Goal: Information Seeking & Learning: Compare options

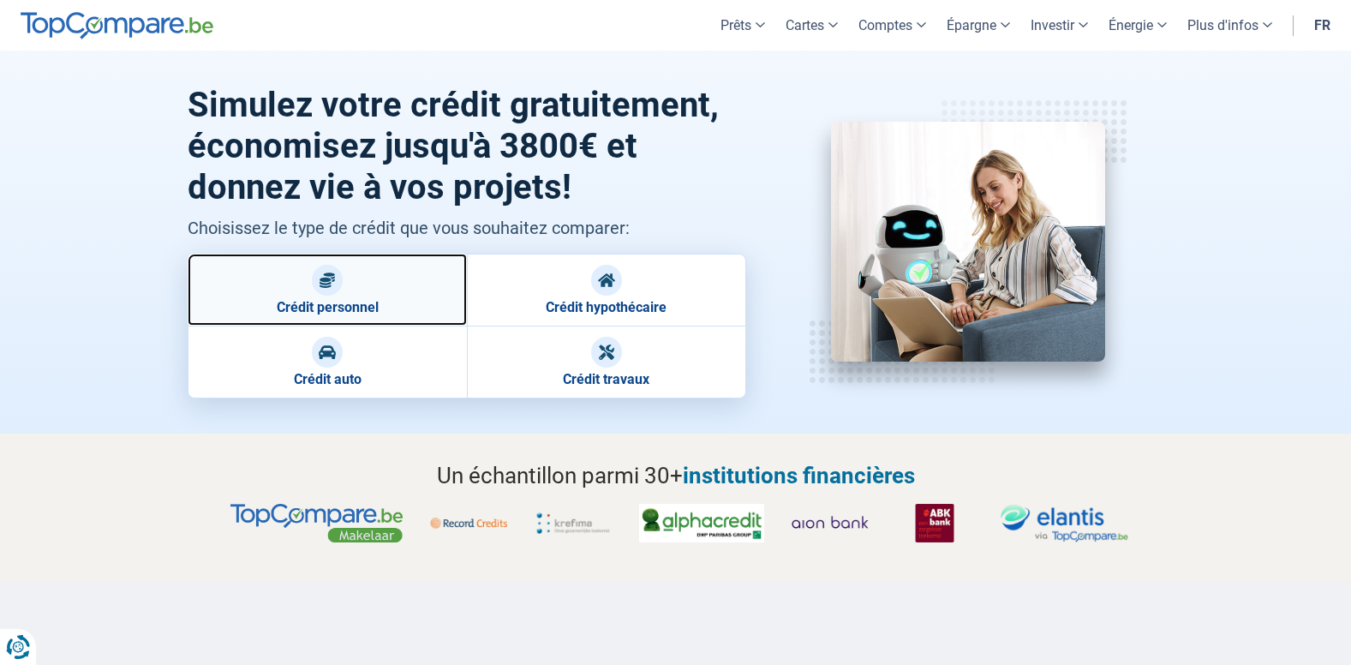
click at [320, 298] on link "Crédit personnel" at bounding box center [327, 290] width 279 height 72
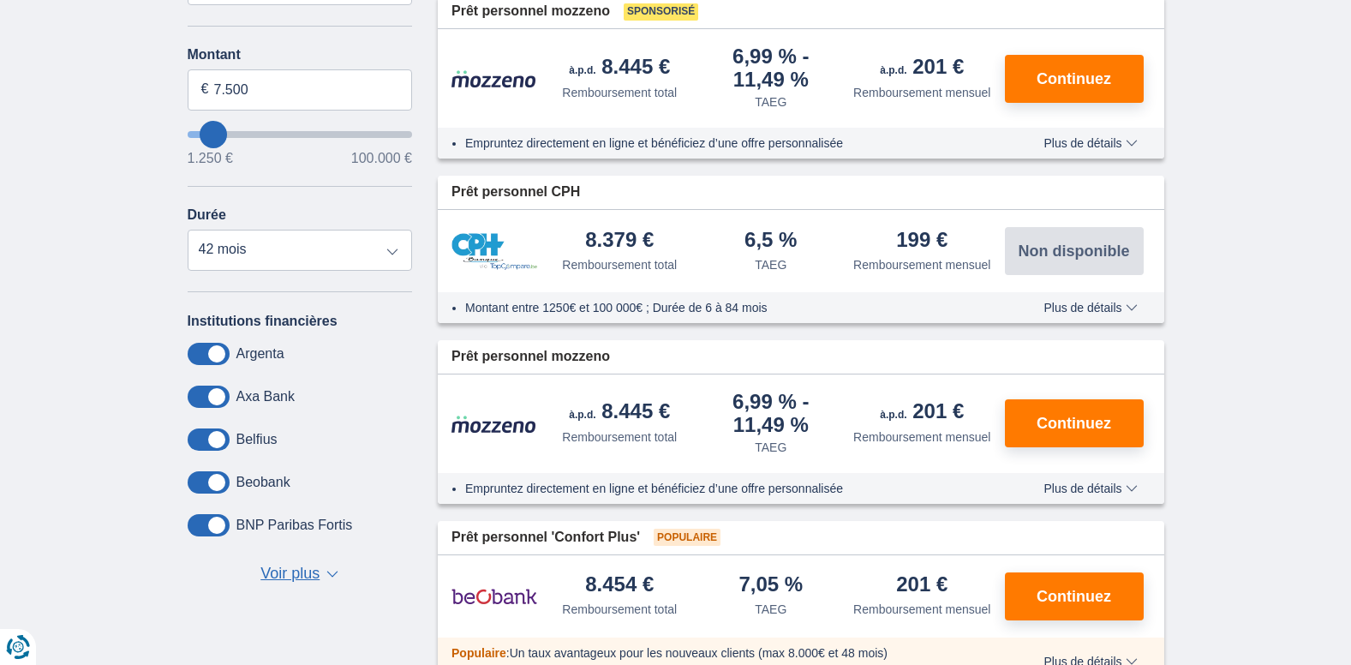
scroll to position [428, 0]
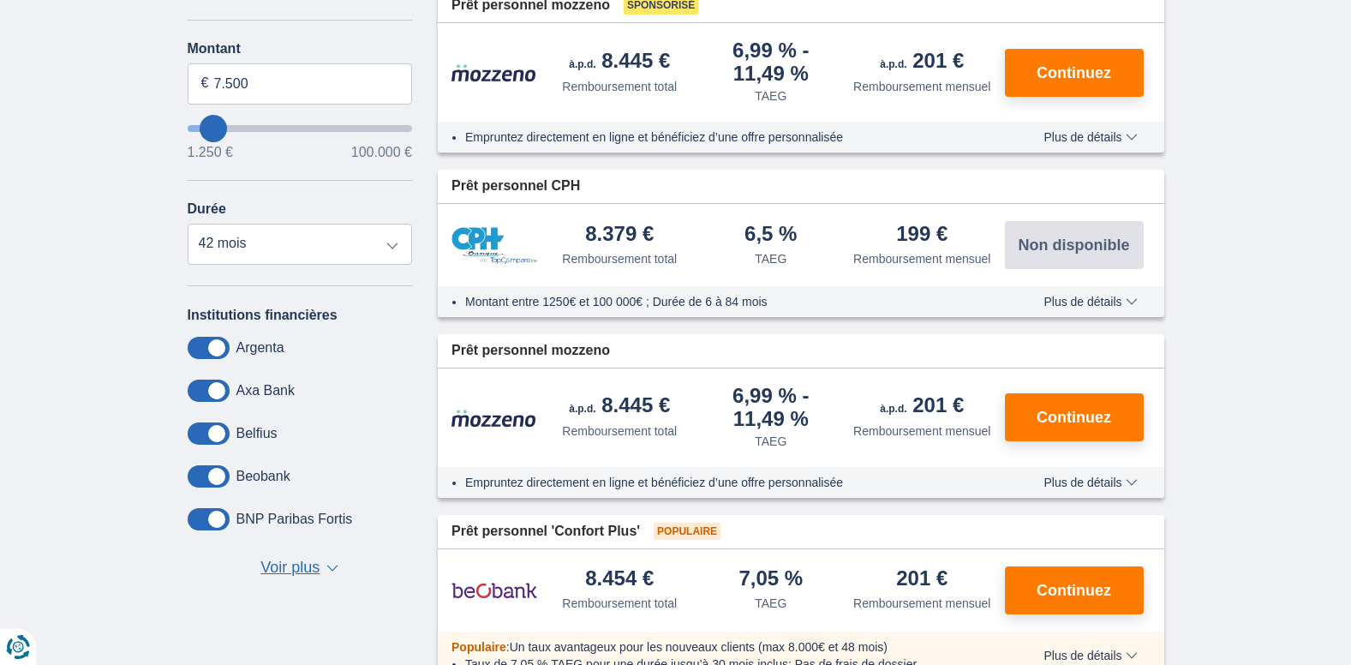
click at [221, 343] on span at bounding box center [209, 348] width 42 height 22
click at [0, 0] on input "checkbox" at bounding box center [0, 0] width 0 height 0
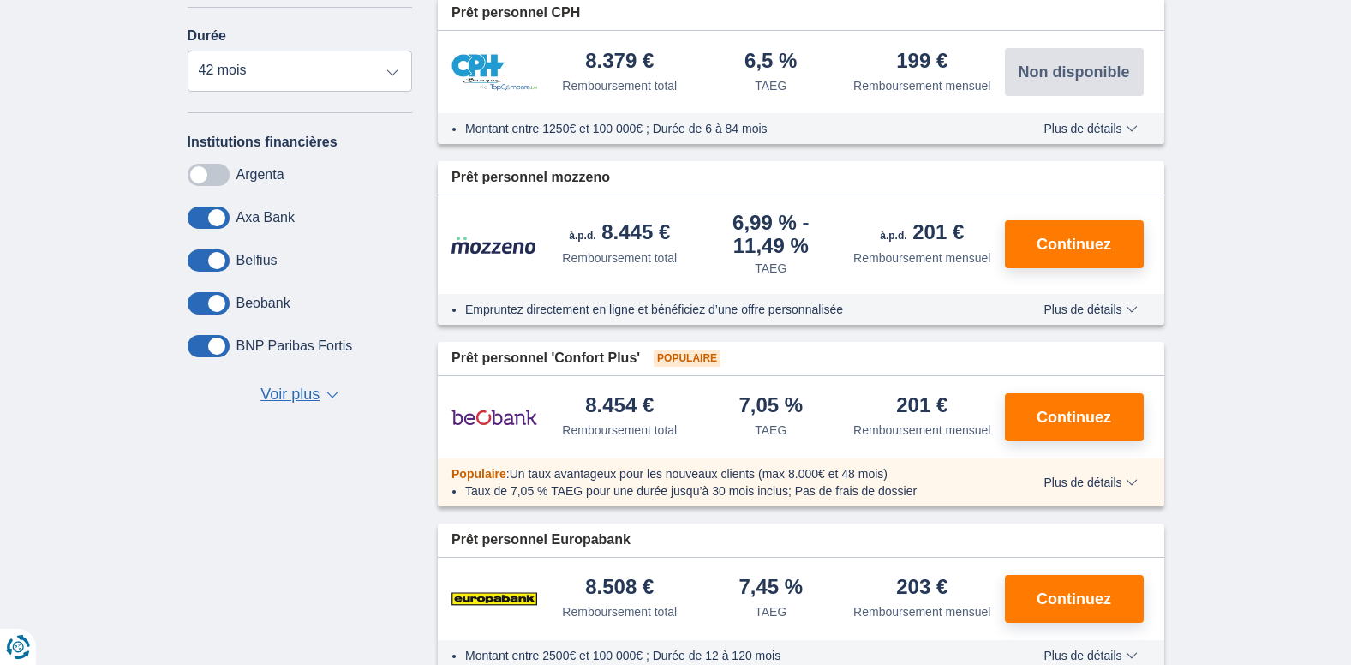
scroll to position [600, 0]
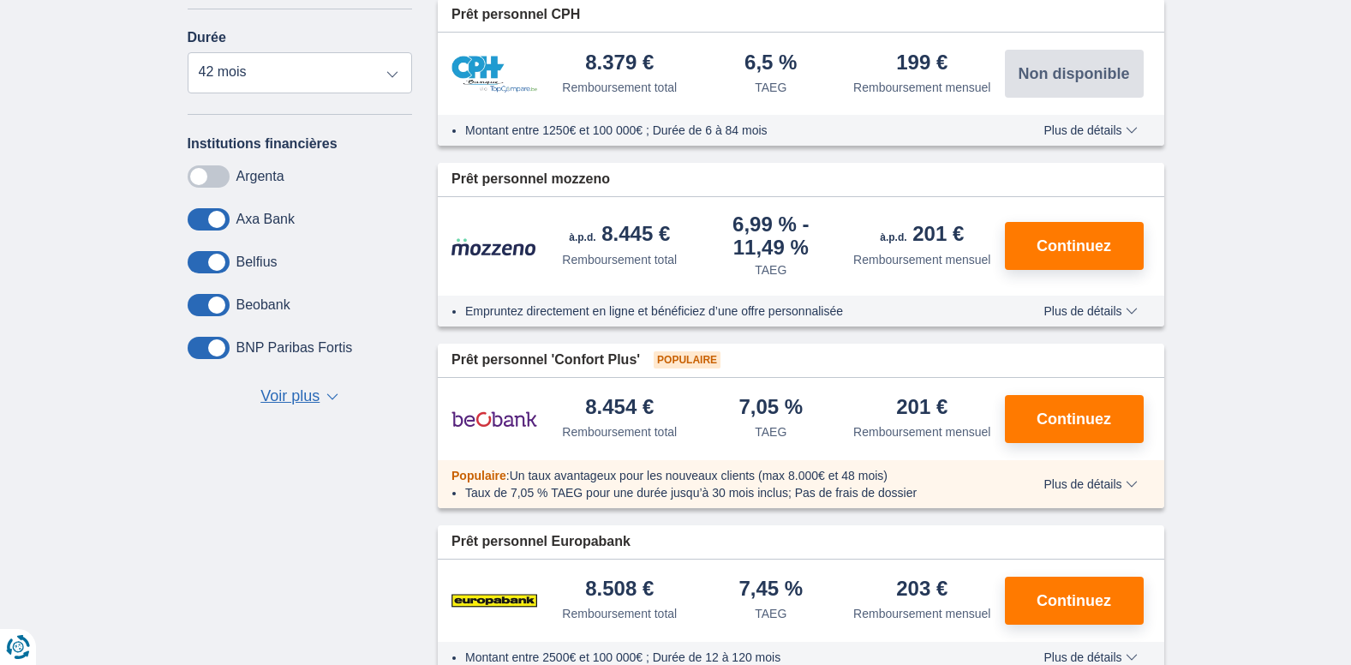
click at [217, 260] on span at bounding box center [209, 262] width 42 height 22
click at [0, 0] on input "checkbox" at bounding box center [0, 0] width 0 height 0
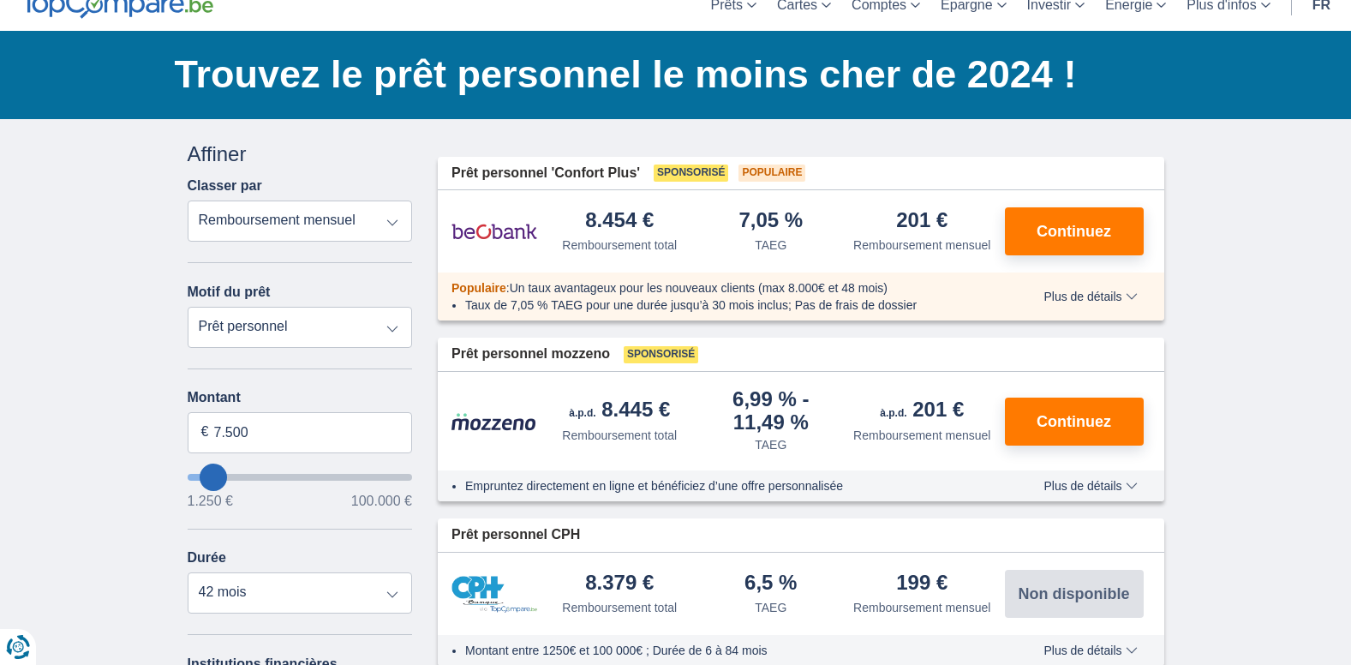
scroll to position [0, 0]
